Goal: Find contact information: Find contact information

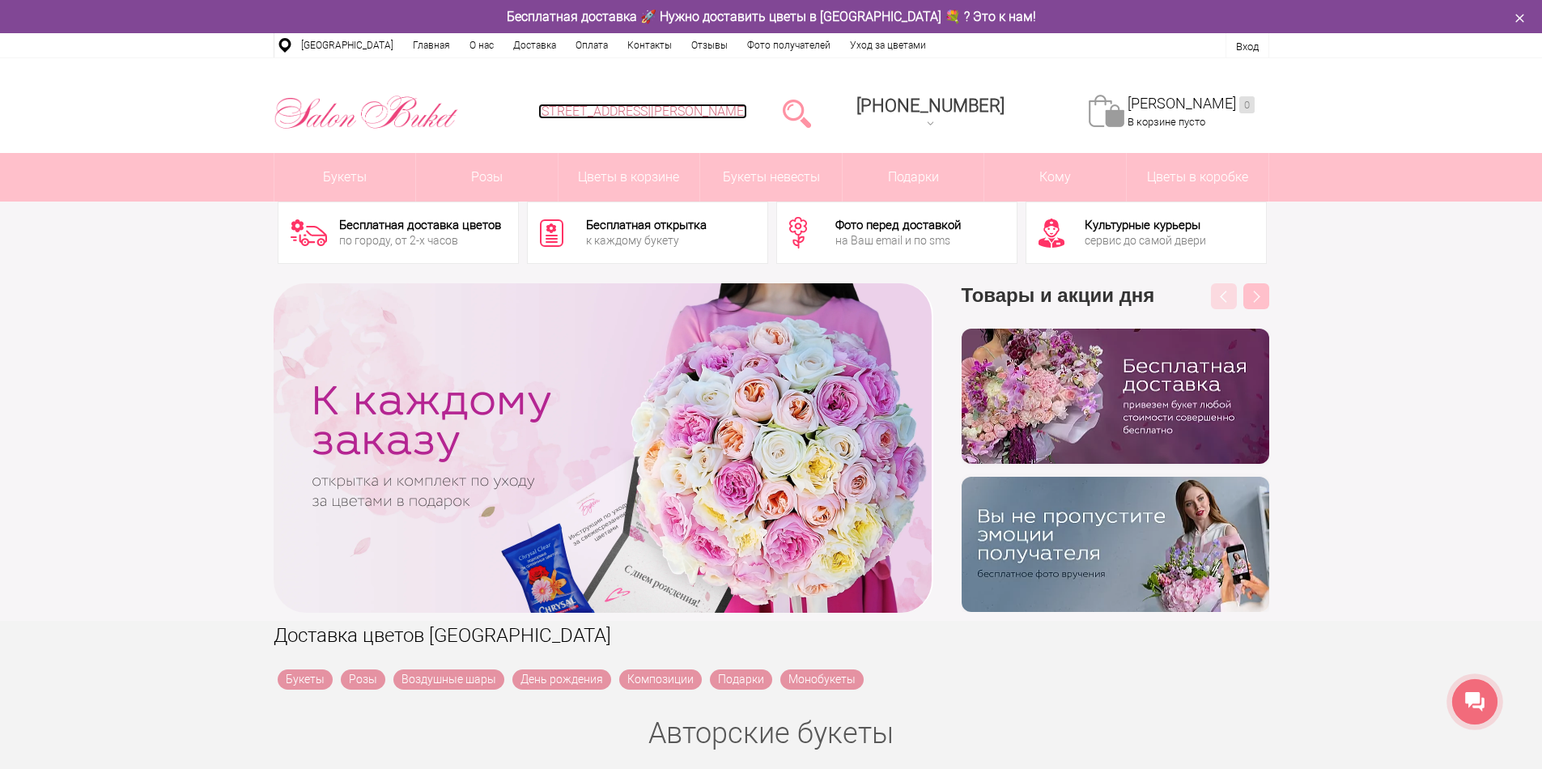
click at [708, 105] on link "[STREET_ADDRESS][PERSON_NAME]" at bounding box center [642, 111] width 209 height 15
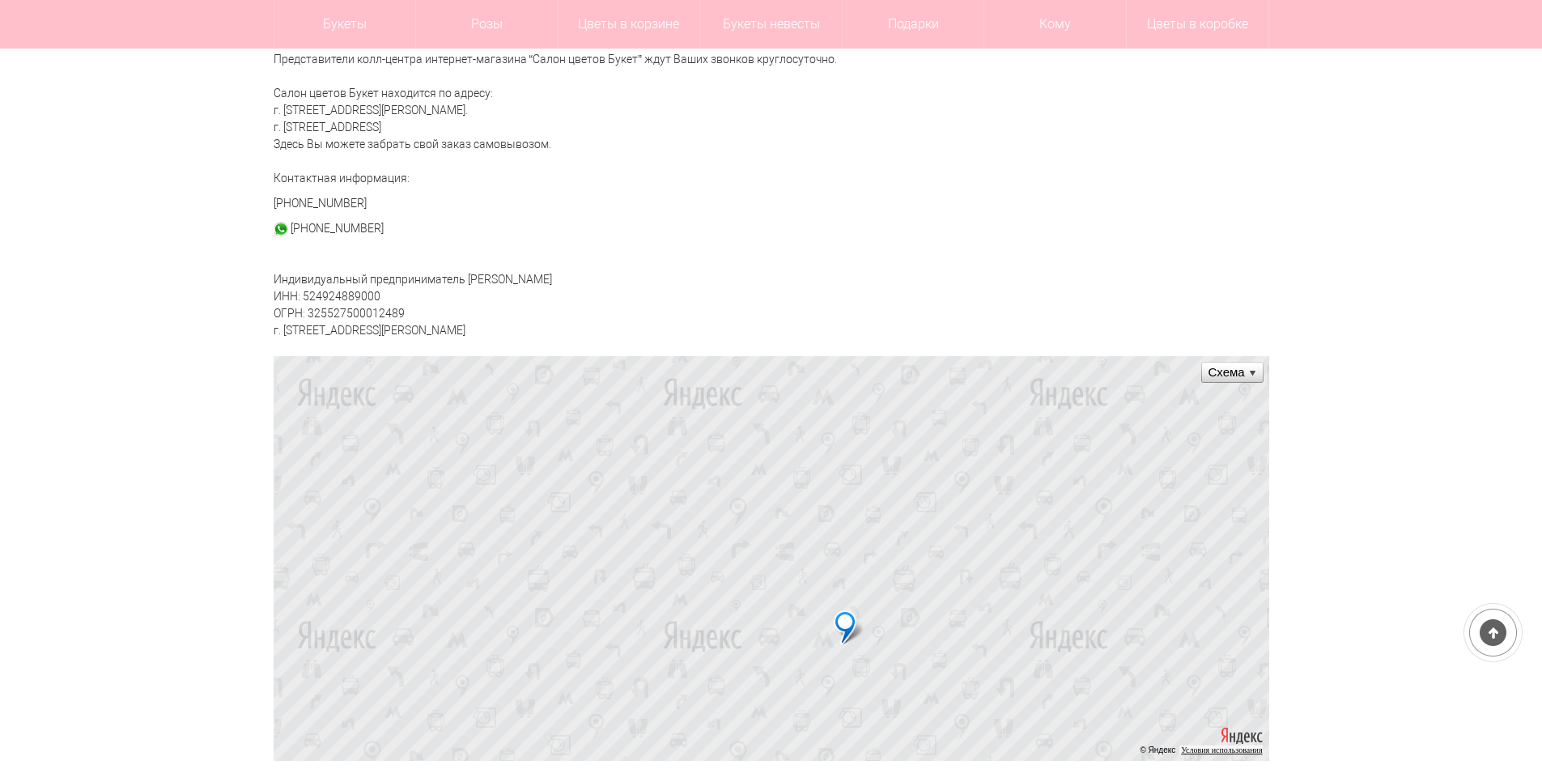
scroll to position [378, 0]
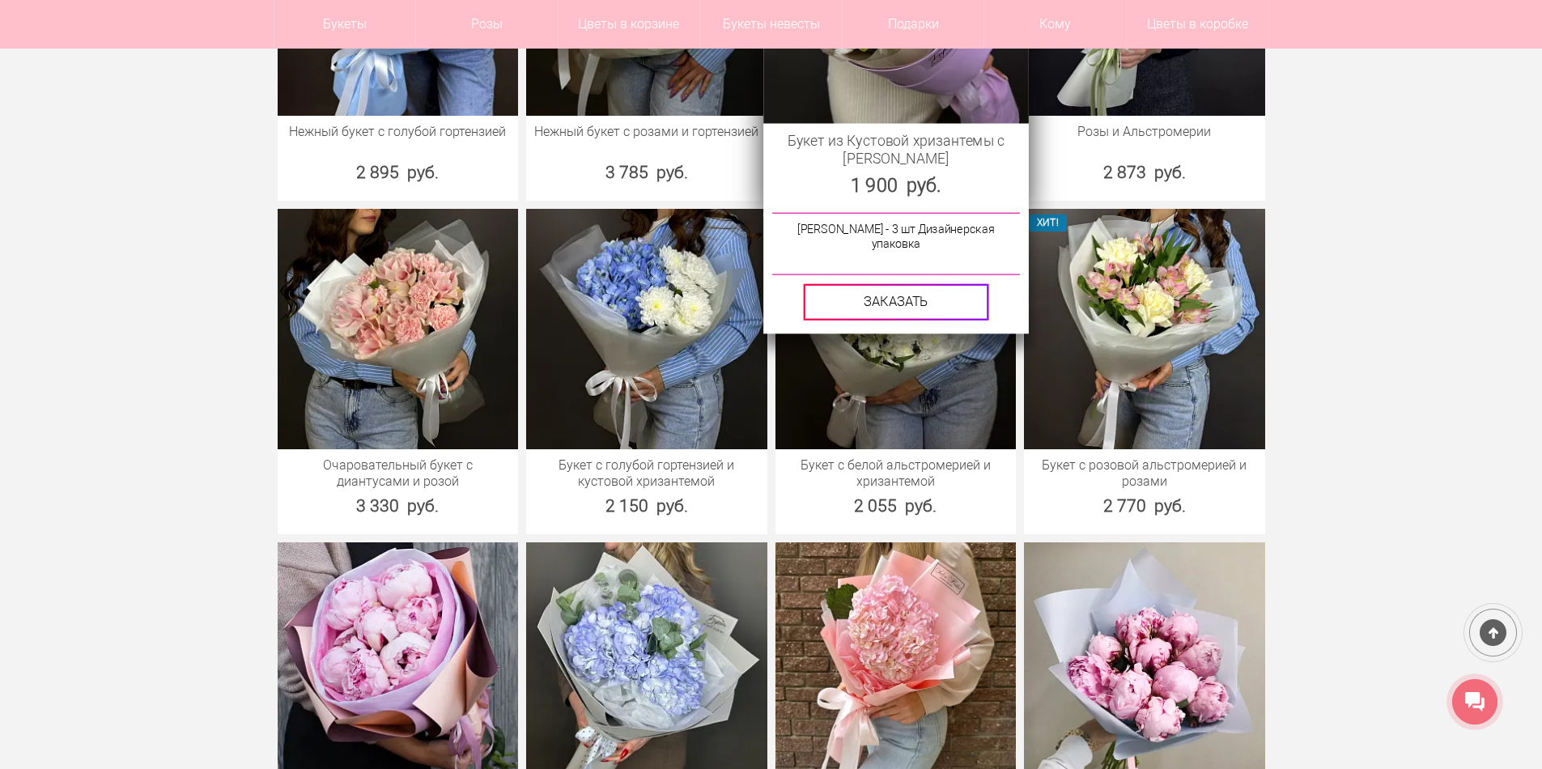
scroll to position [2078, 0]
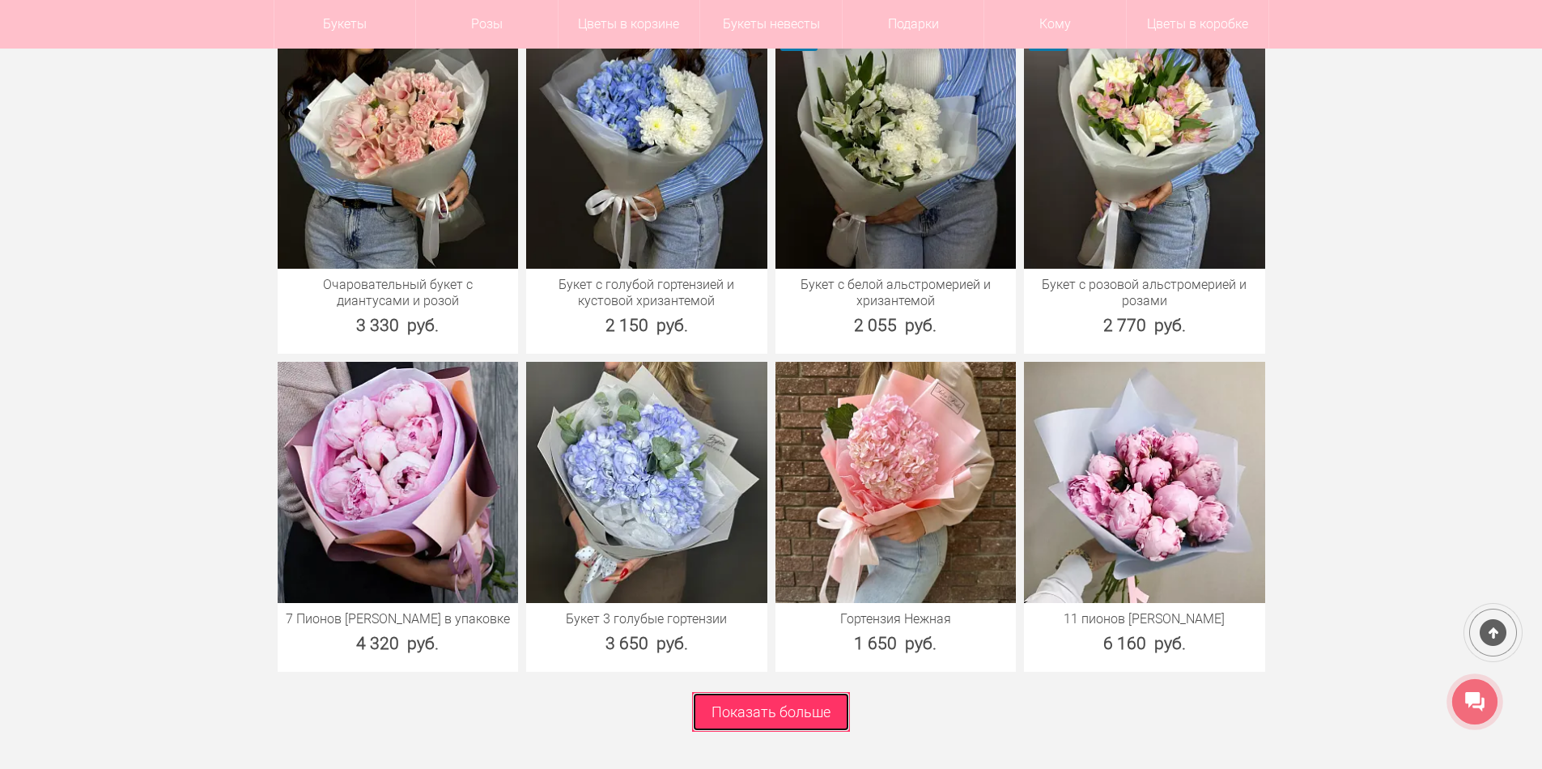
click at [697, 692] on link "Показать больше" at bounding box center [771, 712] width 158 height 40
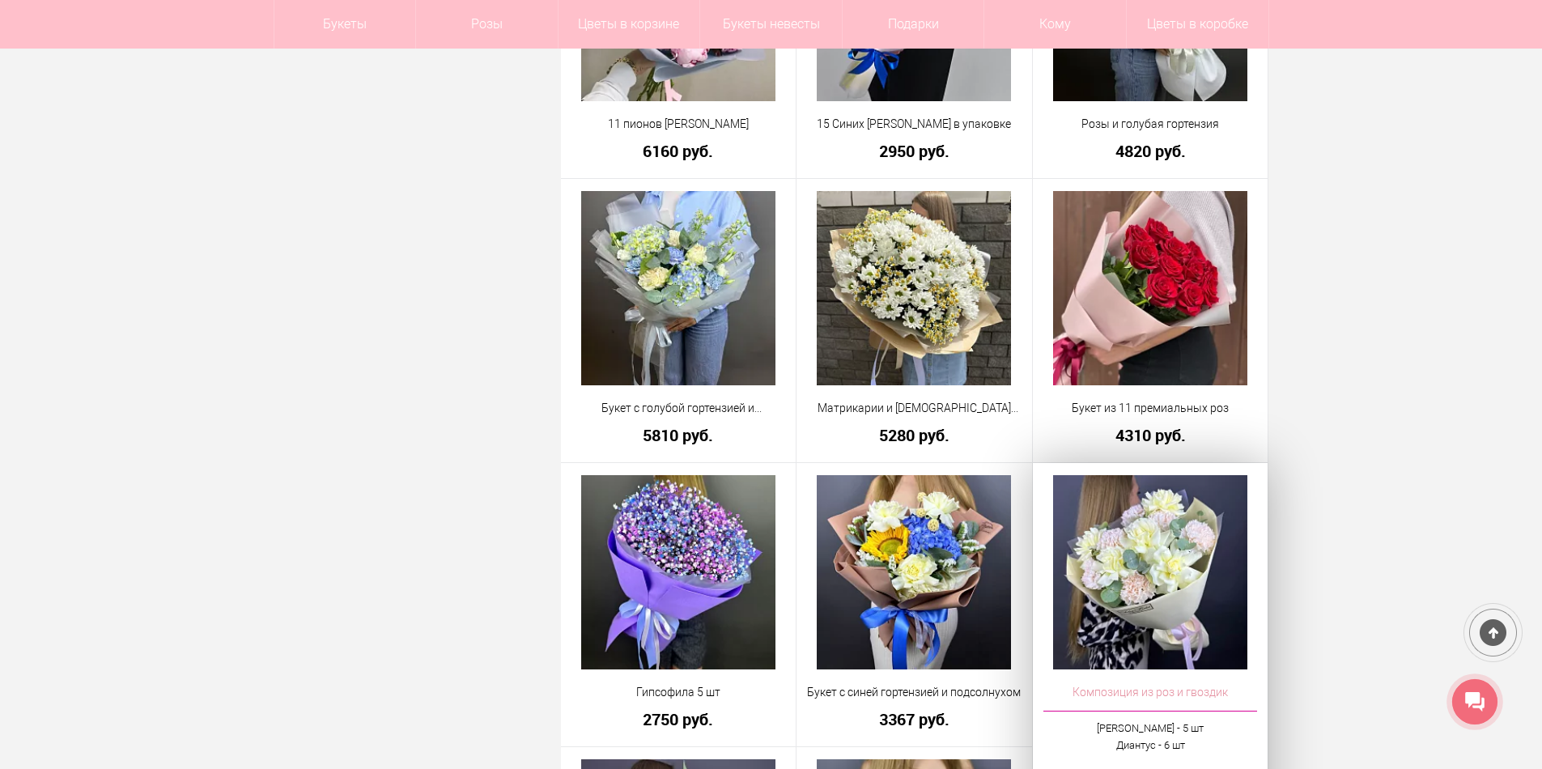
scroll to position [2833, 0]
